Goal: Find specific page/section: Find specific page/section

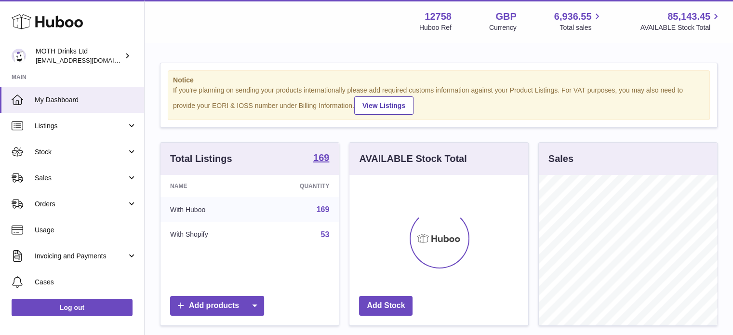
scroll to position [150, 179]
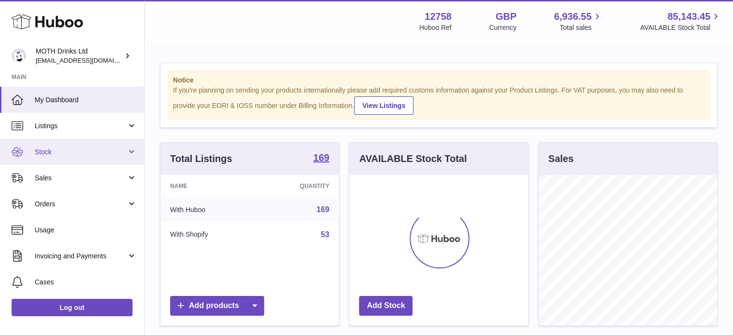
click at [89, 144] on link "Stock" at bounding box center [72, 152] width 144 height 26
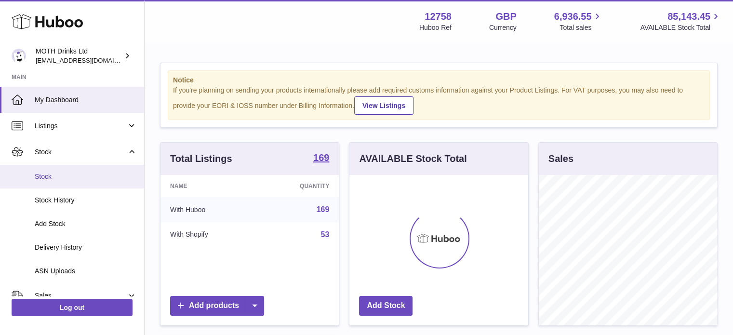
click at [82, 171] on link "Stock" at bounding box center [72, 177] width 144 height 24
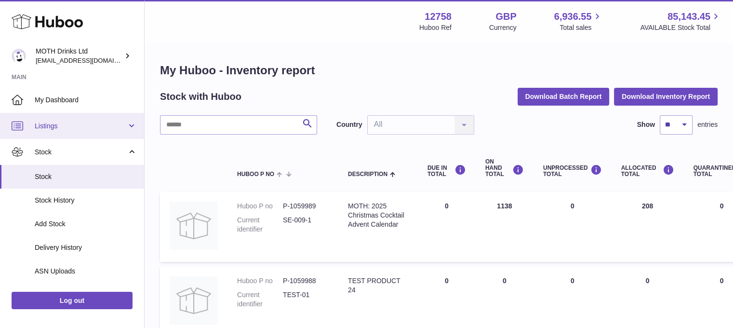
click at [71, 133] on link "Listings" at bounding box center [72, 126] width 144 height 26
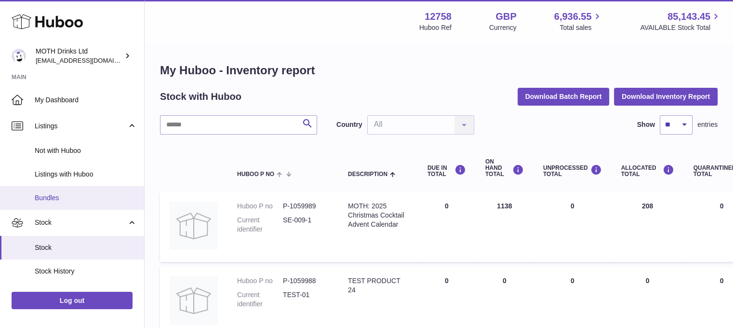
click at [56, 199] on span "Bundles" at bounding box center [86, 197] width 102 height 9
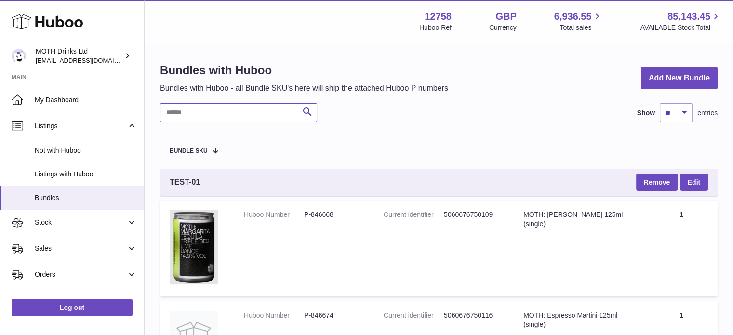
click at [229, 104] on input "text" at bounding box center [238, 112] width 157 height 19
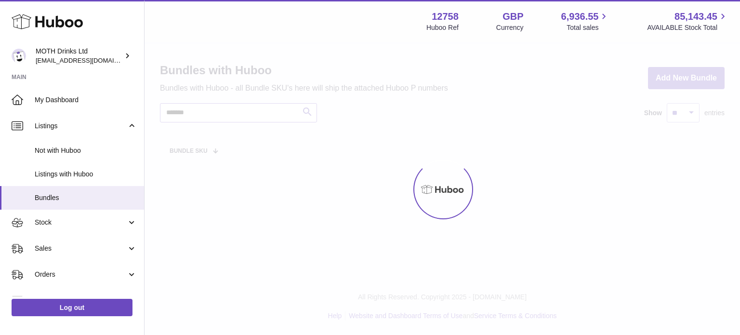
type input "*******"
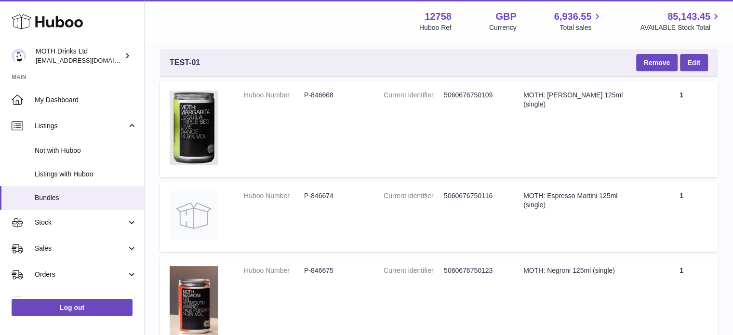
scroll to position [108, 0]
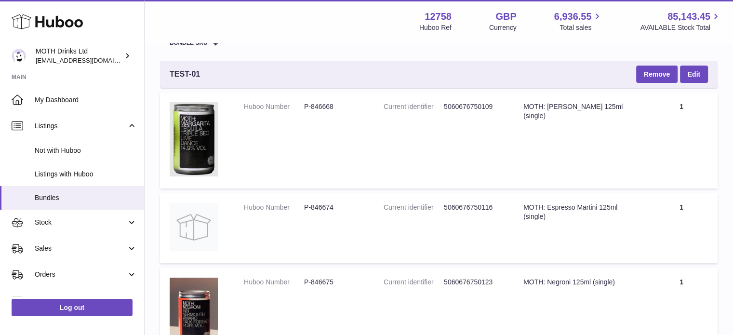
click at [339, 57] on table "Bundle SKU TEST-01 Remove Edit Huboo Number P-846668 Current identifier 5060676…" at bounding box center [439, 198] width 558 height 348
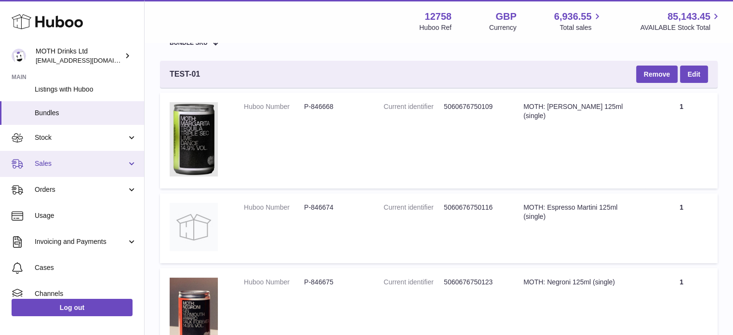
scroll to position [28, 0]
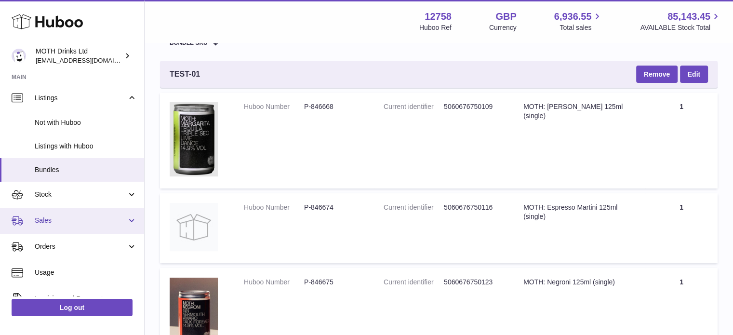
click at [77, 221] on span "Sales" at bounding box center [81, 220] width 92 height 9
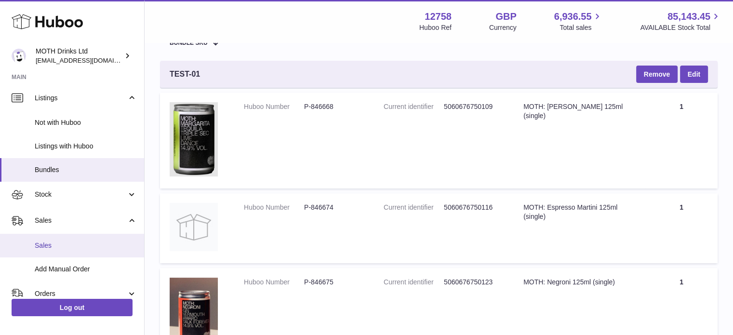
click at [70, 241] on span "Sales" at bounding box center [86, 245] width 102 height 9
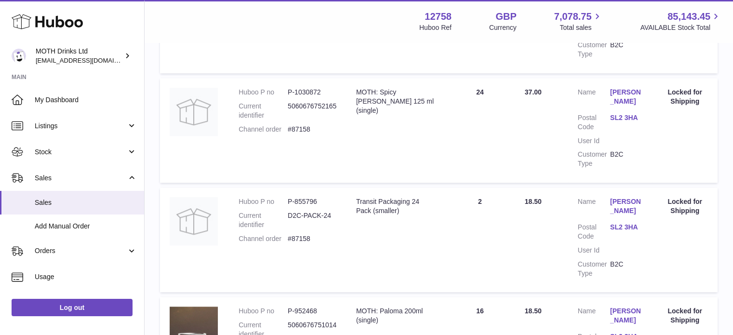
scroll to position [1148, 0]
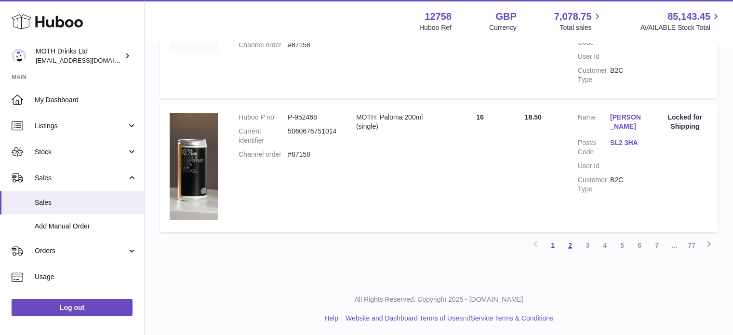
click at [566, 239] on link "2" at bounding box center [570, 245] width 17 height 17
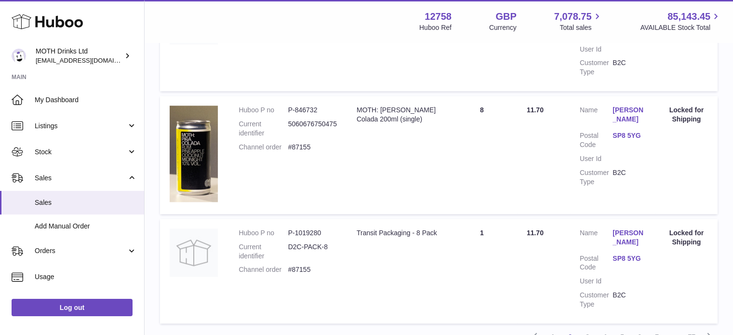
scroll to position [1138, 0]
